Goal: Check status: Check status

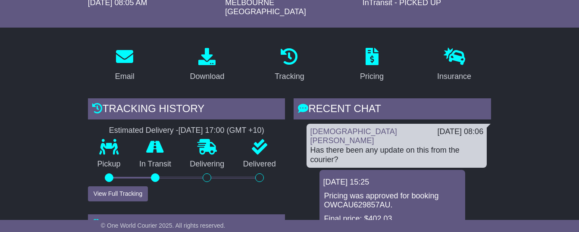
scroll to position [105, 0]
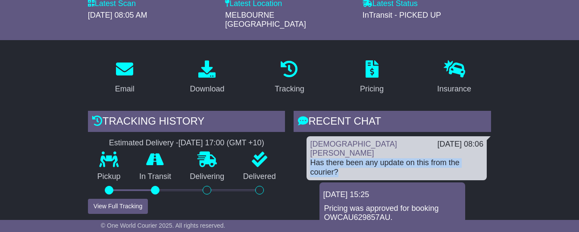
drag, startPoint x: 310, startPoint y: 160, endPoint x: 478, endPoint y: 157, distance: 168.2
click at [478, 158] on div "Has there been any update on this from the courier?" at bounding box center [396, 167] width 173 height 19
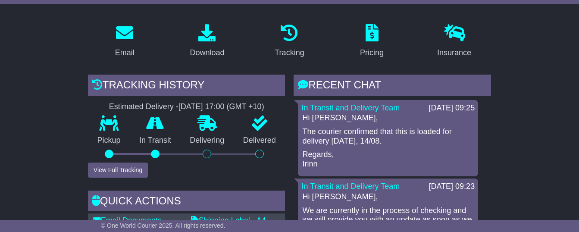
scroll to position [141, 0]
